Goal: Entertainment & Leisure: Consume media (video, audio)

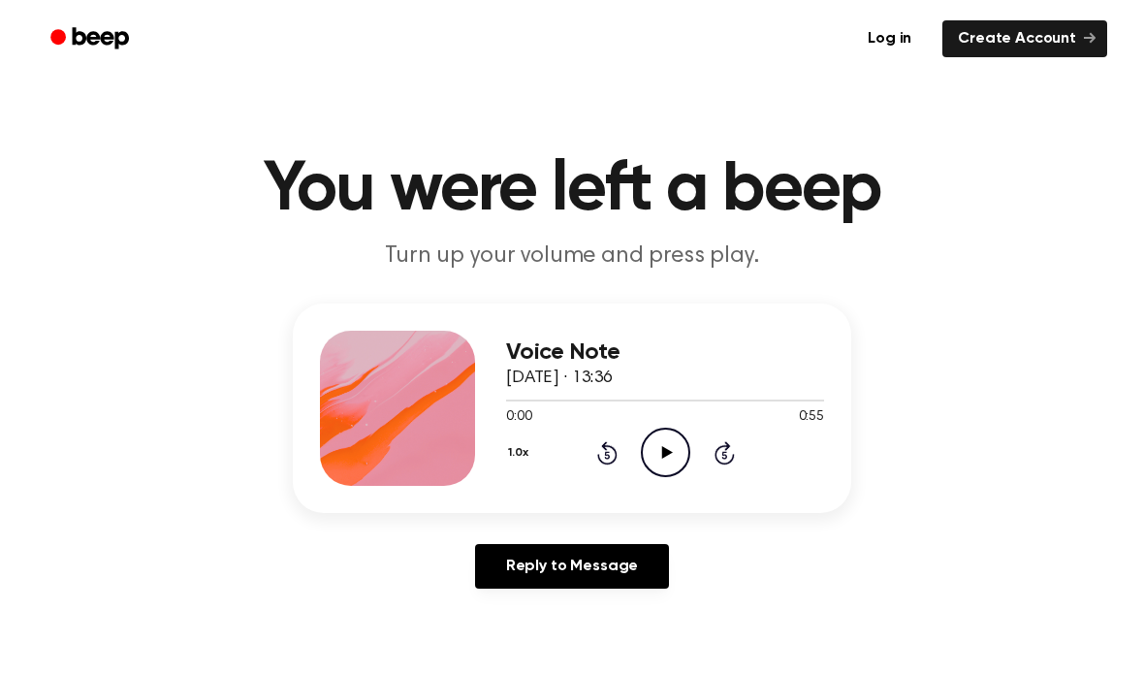
click at [646, 450] on icon "Play Audio" at bounding box center [665, 452] width 49 height 49
click at [686, 435] on icon "Pause Audio" at bounding box center [665, 452] width 49 height 49
click at [641, 470] on icon "Play Audio" at bounding box center [665, 452] width 49 height 49
click at [665, 456] on icon "Pause Audio" at bounding box center [665, 452] width 49 height 49
click at [656, 475] on icon "Play Audio" at bounding box center [665, 452] width 49 height 49
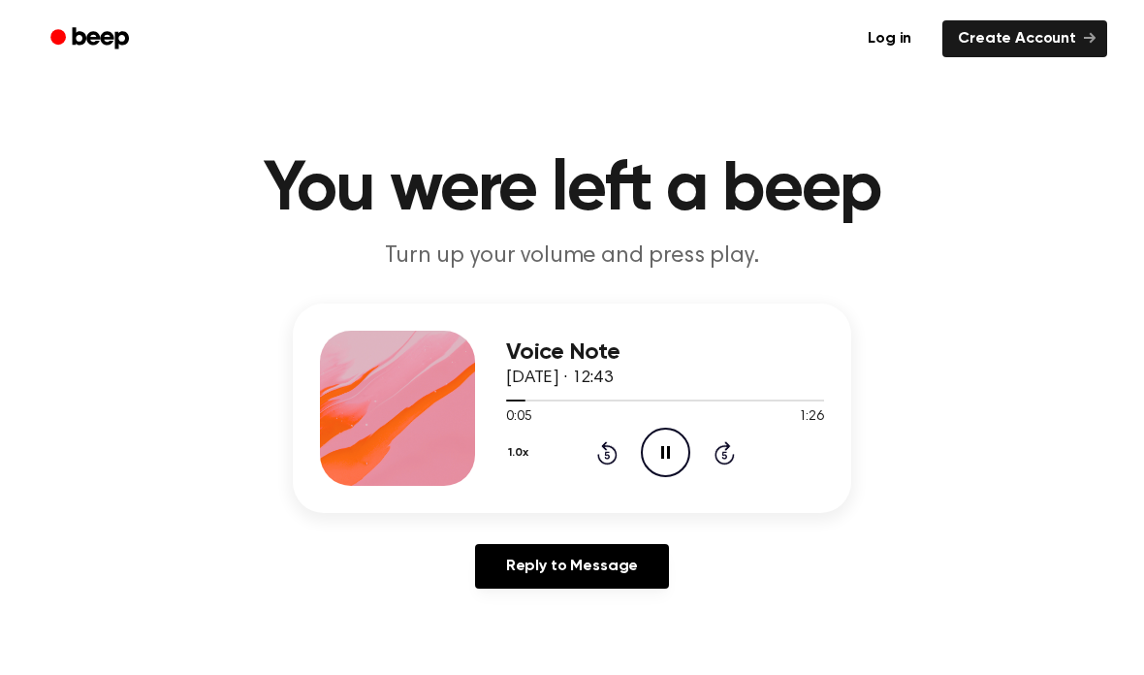
click at [663, 456] on icon at bounding box center [665, 452] width 9 height 13
click at [657, 476] on icon "Play Audio" at bounding box center [665, 452] width 49 height 49
click at [734, 459] on icon at bounding box center [725, 452] width 20 height 23
click at [724, 455] on icon at bounding box center [723, 455] width 5 height 8
click at [732, 460] on icon at bounding box center [725, 452] width 20 height 23
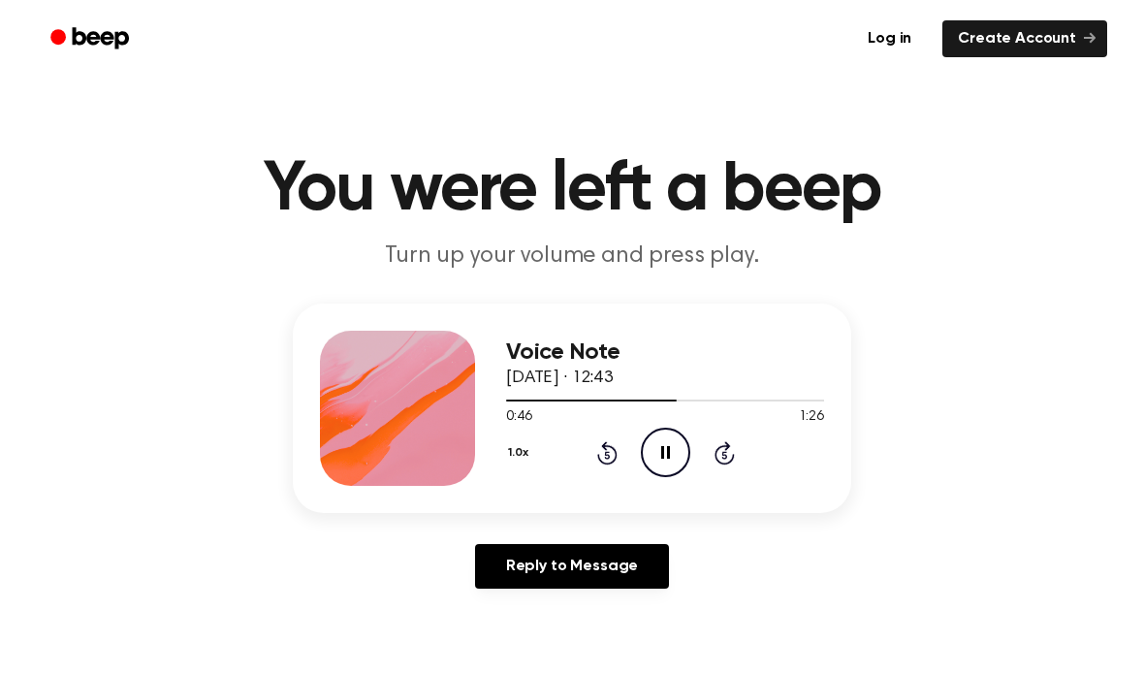
click at [732, 458] on icon at bounding box center [725, 452] width 20 height 23
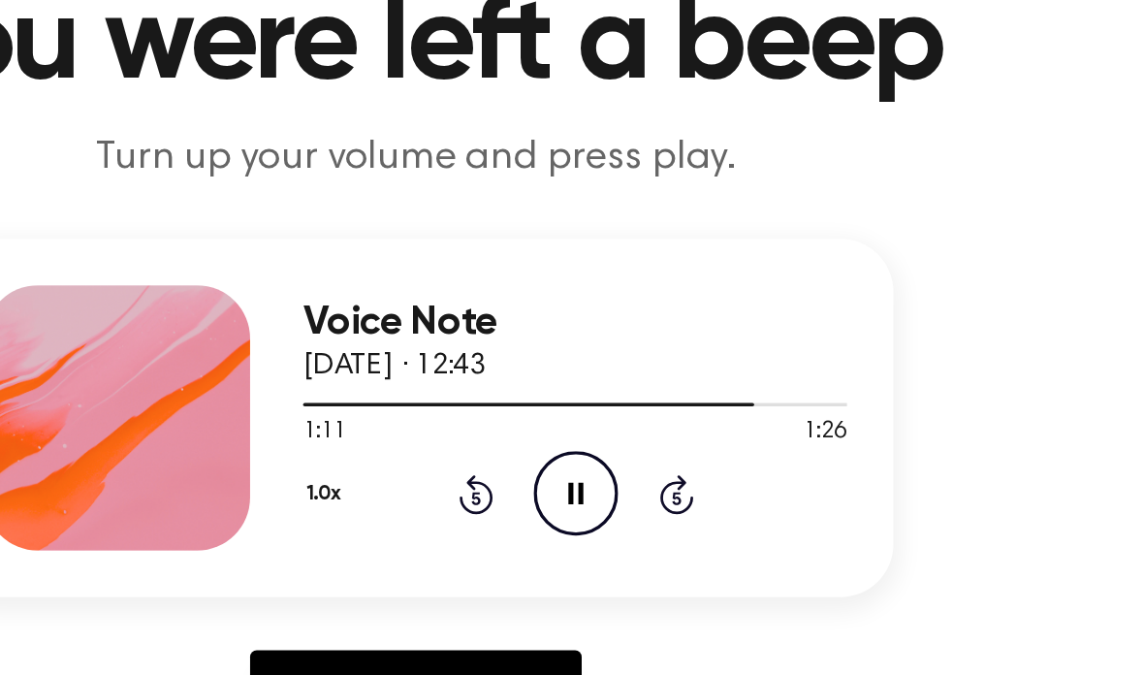
click at [641, 428] on icon "Pause Audio" at bounding box center [665, 452] width 49 height 49
click at [641, 428] on icon "Play Audio" at bounding box center [665, 452] width 49 height 49
click at [641, 428] on icon "Pause Audio" at bounding box center [665, 452] width 49 height 49
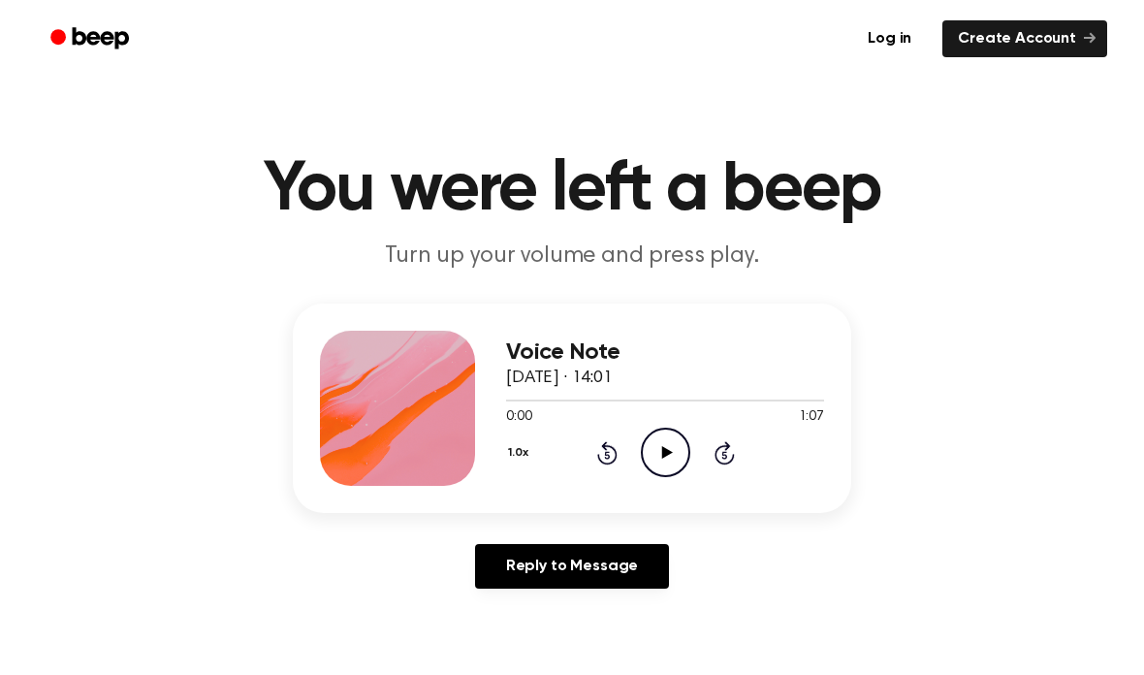
click at [654, 442] on icon "Play Audio" at bounding box center [665, 452] width 49 height 49
click at [666, 455] on icon "Pause Audio" at bounding box center [665, 452] width 49 height 49
click at [661, 447] on icon "Play Audio" at bounding box center [665, 452] width 49 height 49
